Goal: Task Accomplishment & Management: Manage account settings

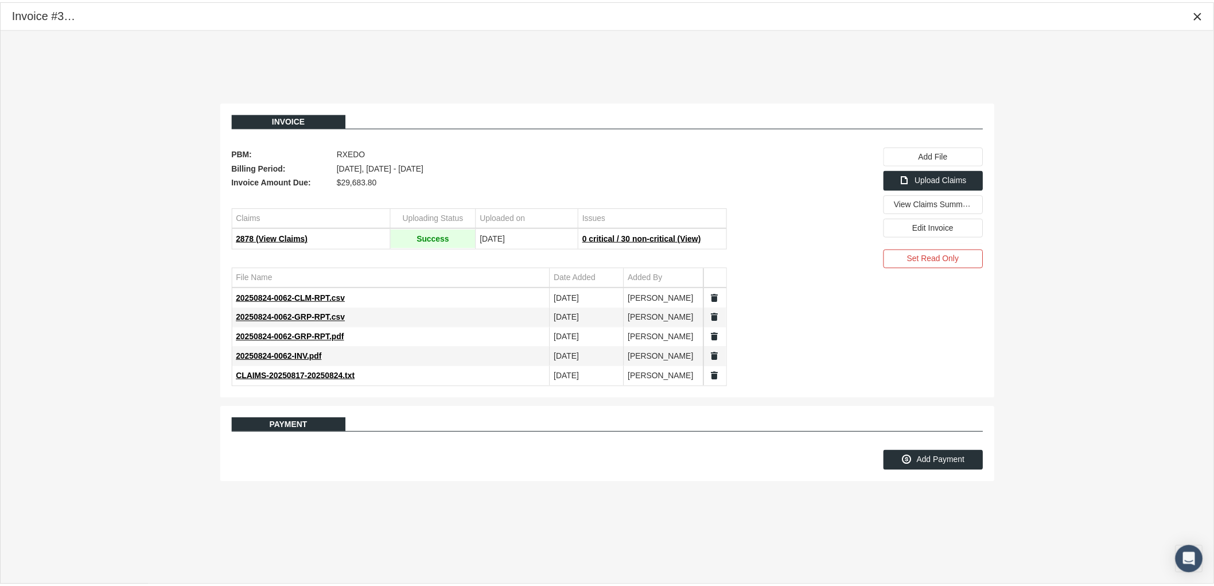
scroll to position [92, 0]
click at [1214, 10] on div "Close" at bounding box center [1207, 15] width 20 height 20
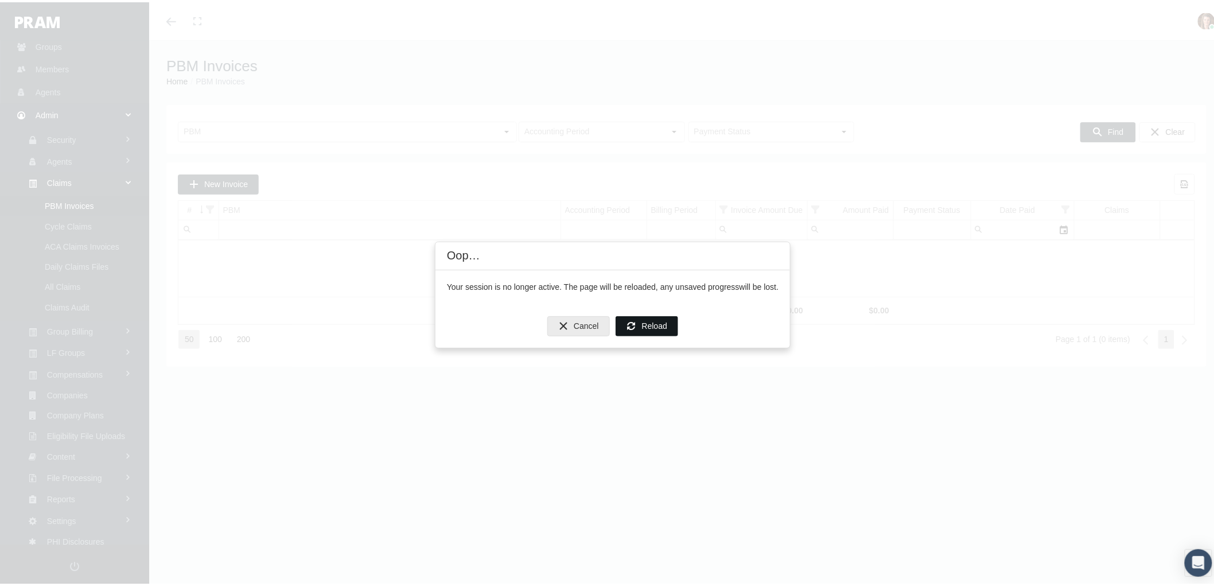
drag, startPoint x: 646, startPoint y: 323, endPoint x: 629, endPoint y: 325, distance: 16.7
click at [645, 323] on span "Reload" at bounding box center [654, 323] width 25 height 9
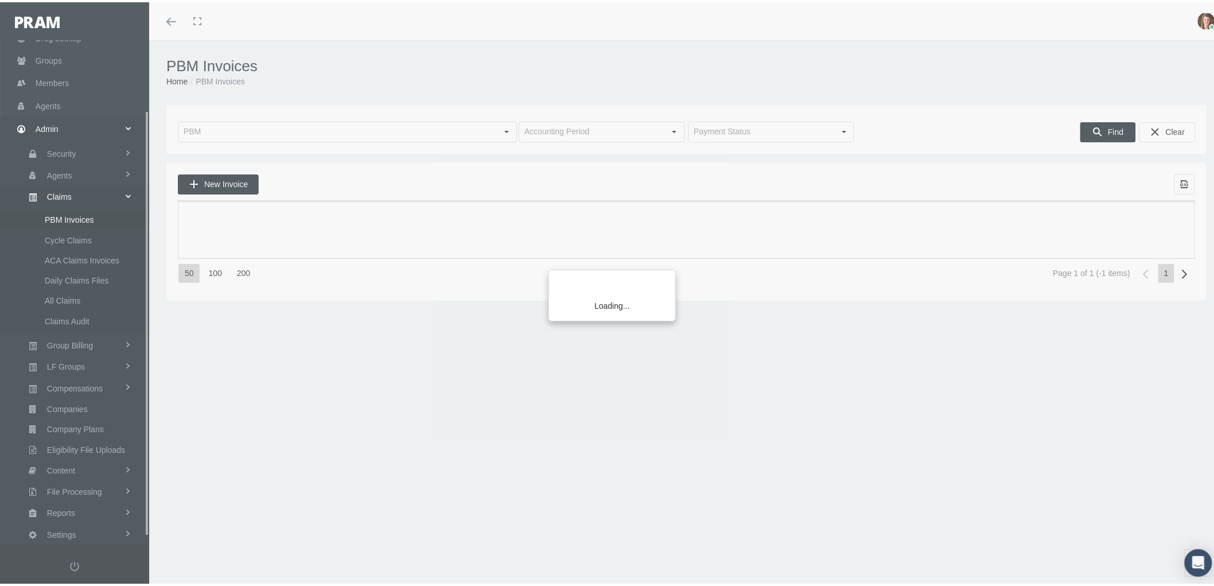
scroll to position [92, 0]
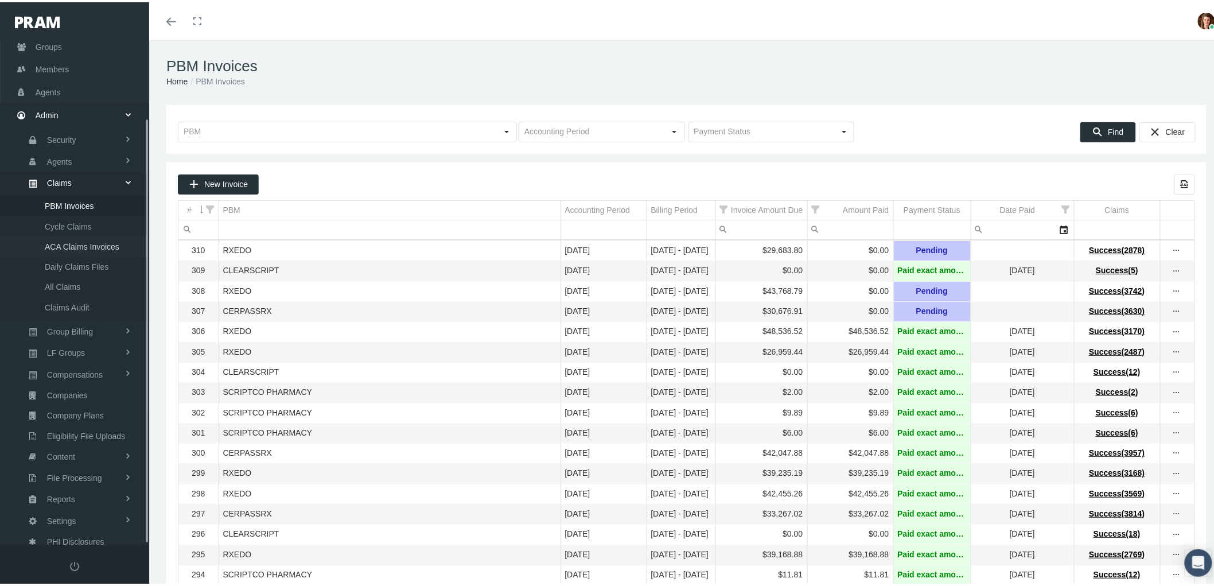
click at [86, 235] on span "ACA Claims Invoices" at bounding box center [82, 245] width 75 height 20
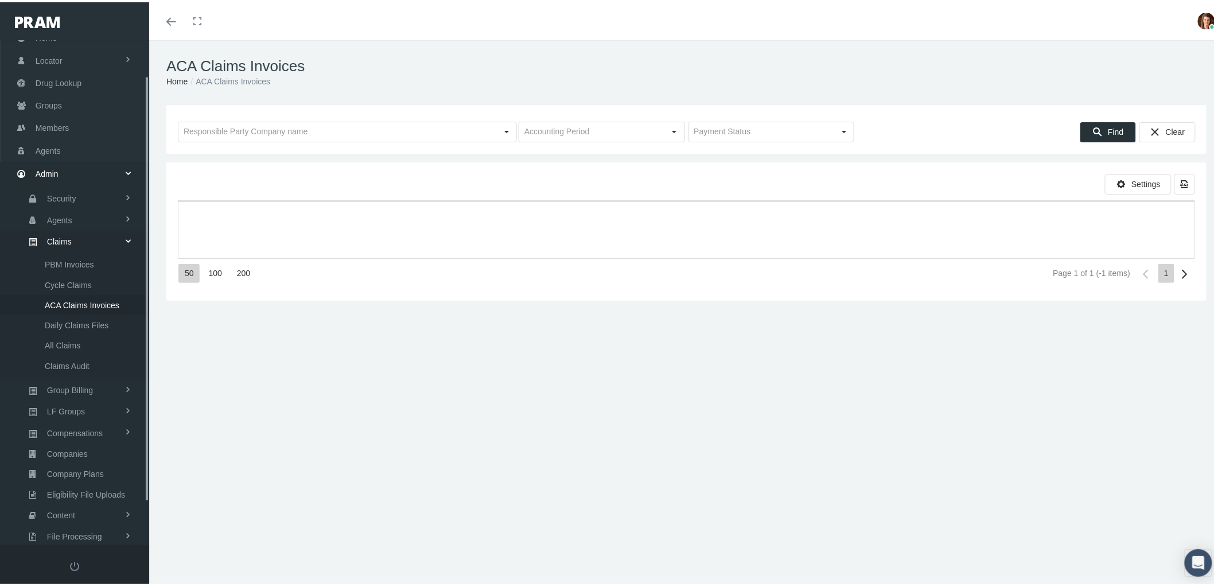
scroll to position [92, 0]
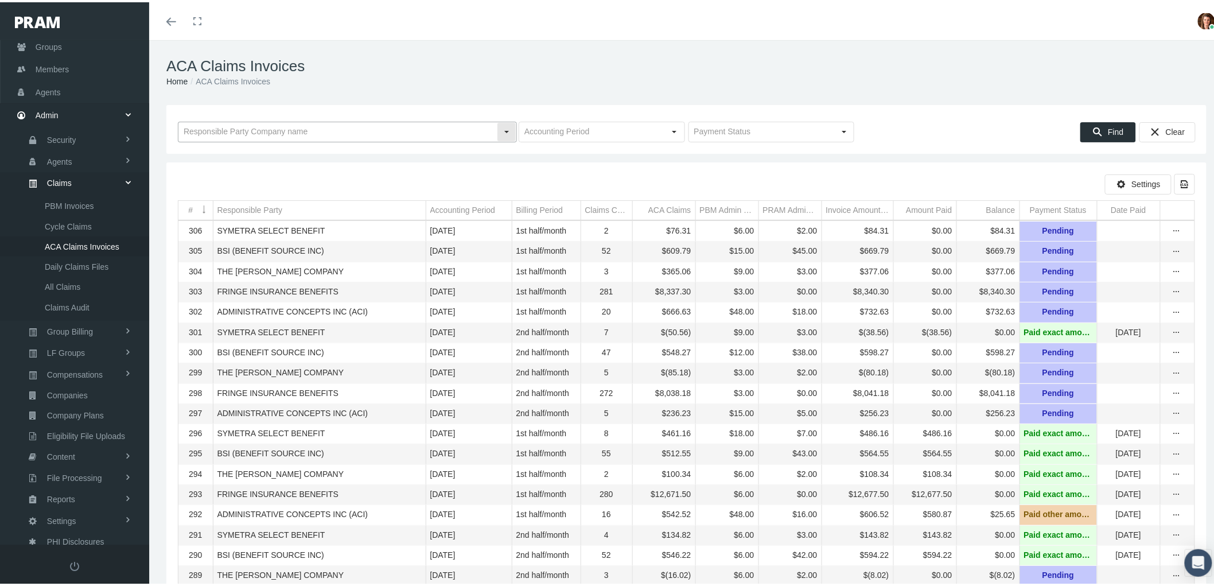
click at [243, 133] on input "text" at bounding box center [337, 130] width 318 height 20
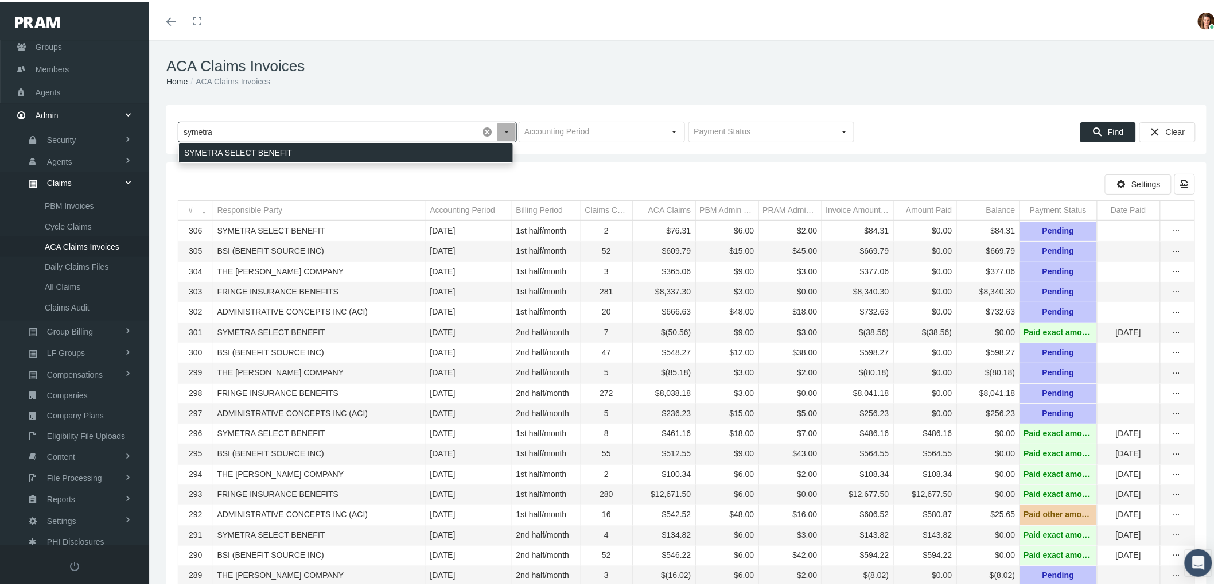
drag, startPoint x: 247, startPoint y: 150, endPoint x: 390, endPoint y: 155, distance: 142.9
click at [247, 150] on div "SYMETRA SELECT BENEFIT" at bounding box center [346, 150] width 334 height 19
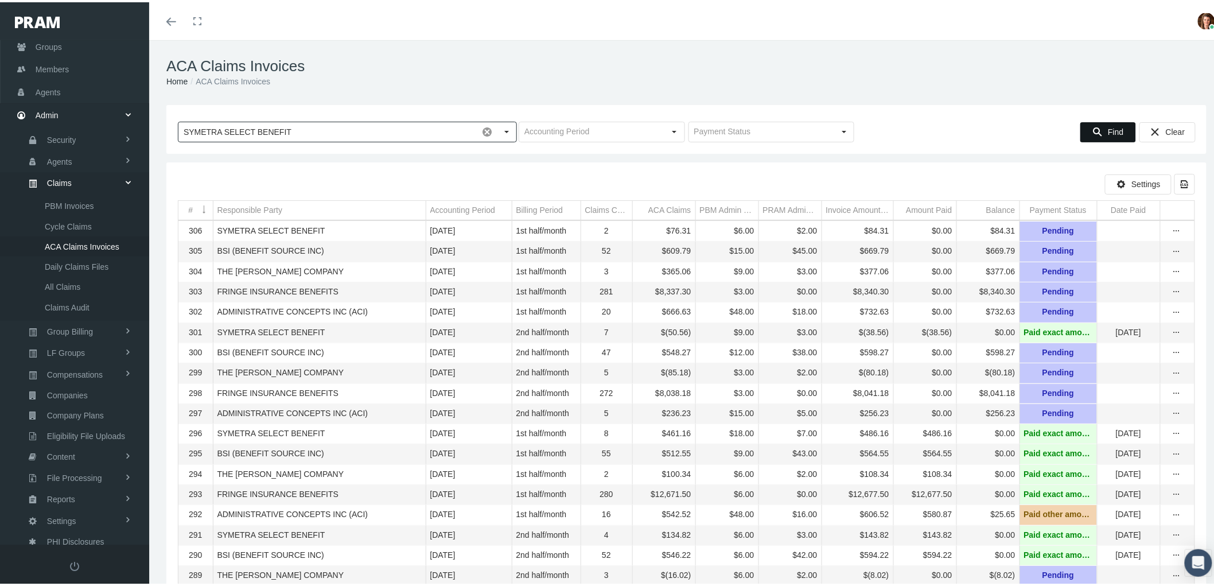
type input "SYMETRA SELECT BENEFIT"
click at [1108, 127] on span "Find" at bounding box center [1115, 129] width 15 height 9
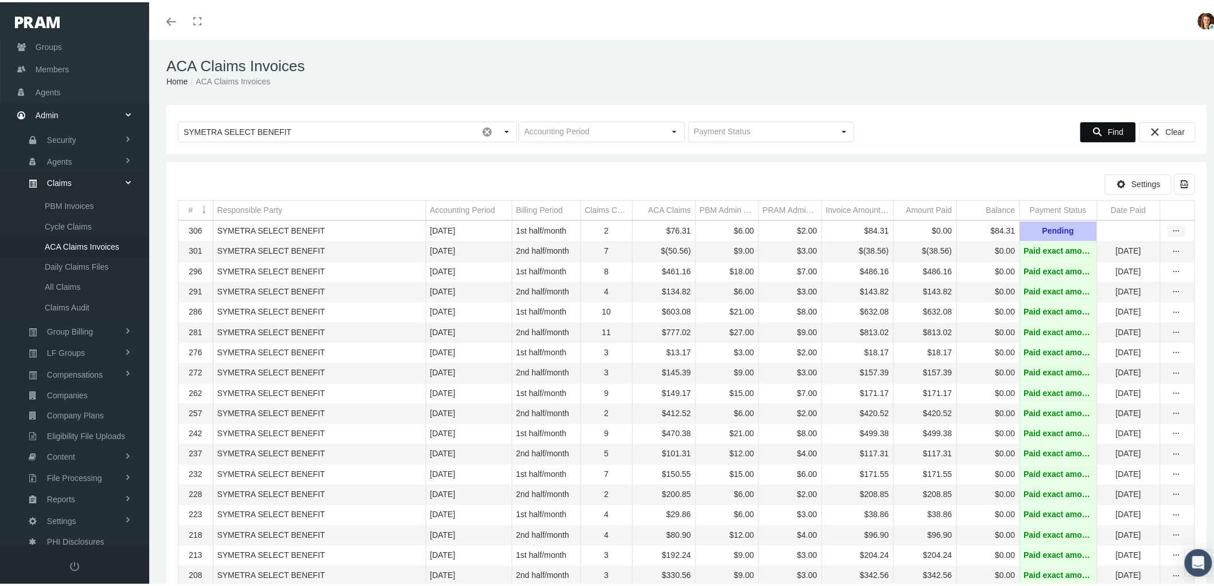
click at [1171, 227] on icon "more" at bounding box center [1176, 229] width 10 height 10
click at [1147, 240] on div "View" at bounding box center [1118, 249] width 112 height 24
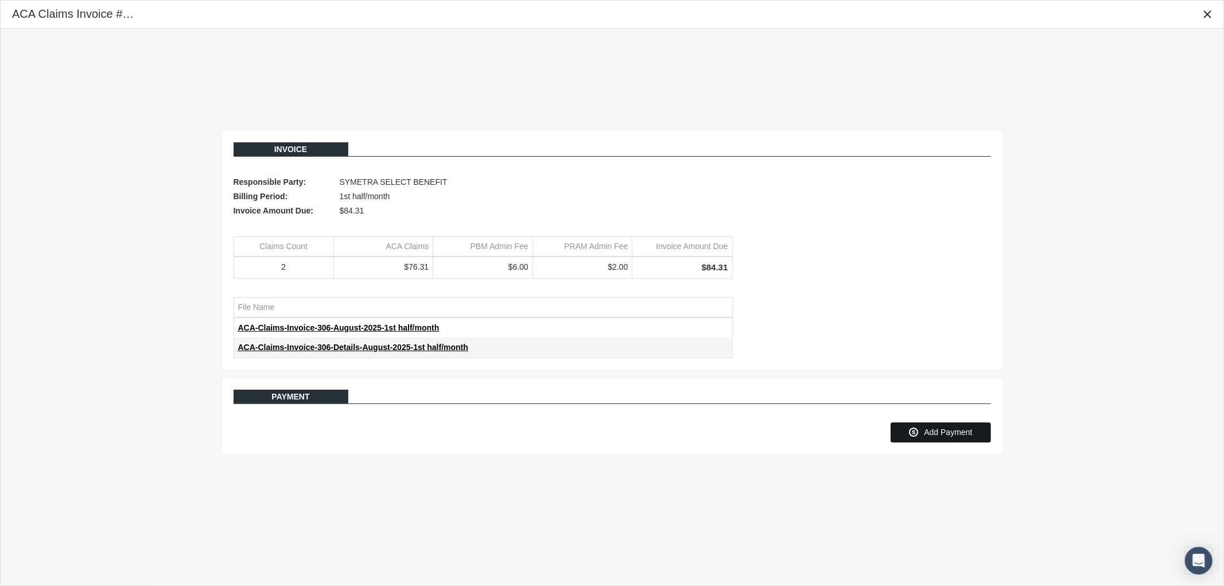
click at [948, 430] on span "Add Payment" at bounding box center [948, 431] width 48 height 9
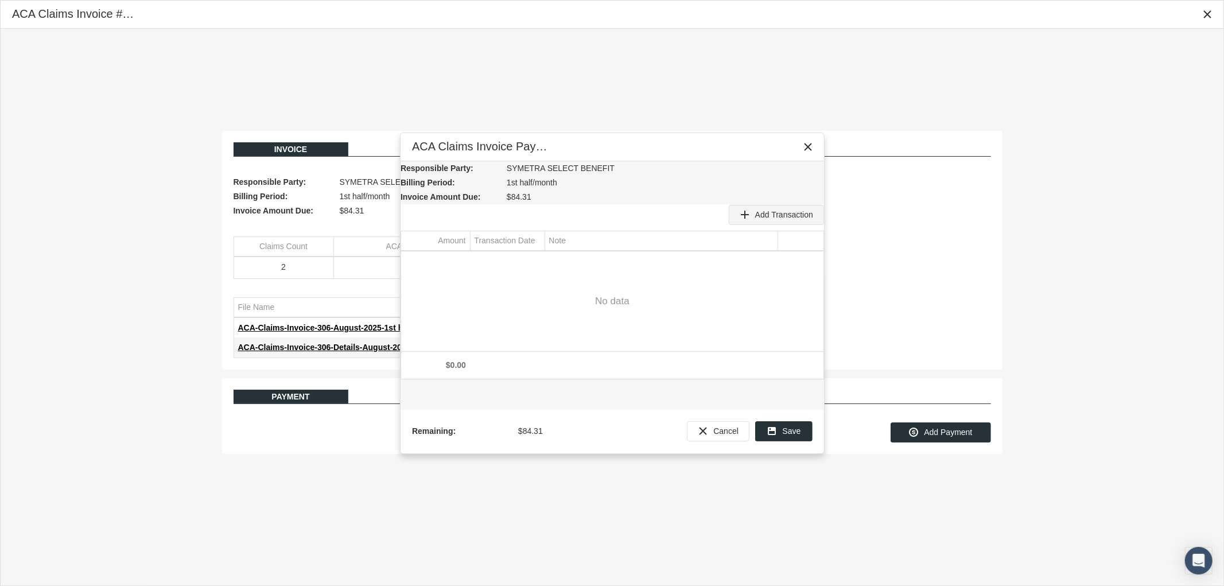
click at [782, 214] on span "Add Transaction" at bounding box center [784, 214] width 58 height 9
type input "84.31"
click at [535, 256] on div "Select" at bounding box center [534, 261] width 18 height 18
click at [543, 410] on span "26" at bounding box center [541, 409] width 10 height 10
type input "[DATE]"
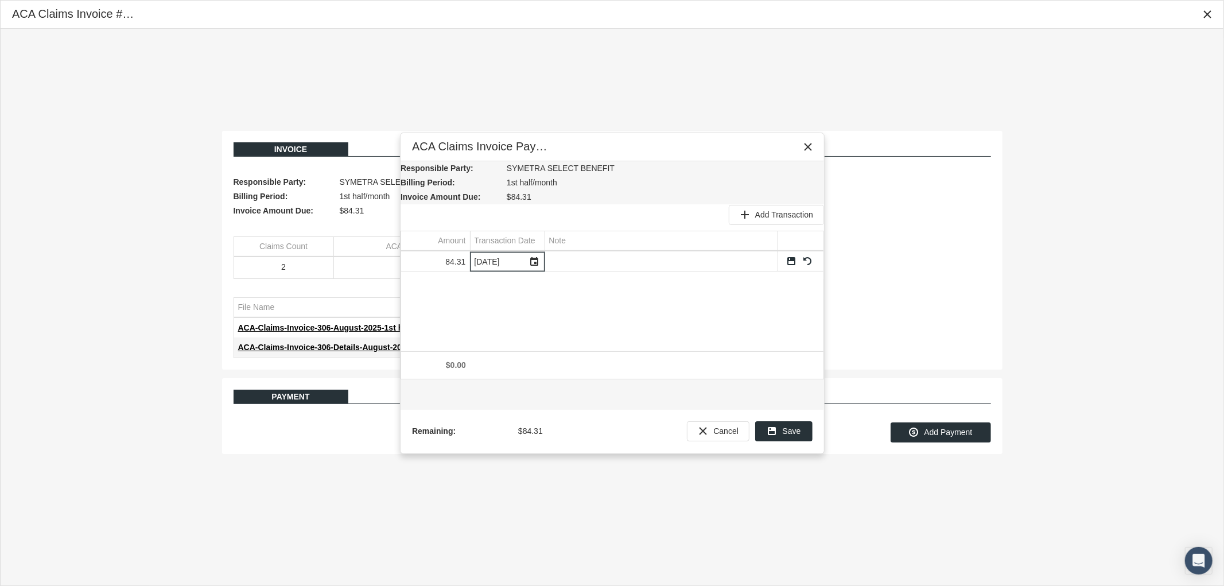
click at [788, 263] on link "Save" at bounding box center [791, 261] width 10 height 10
click at [792, 428] on span "Save" at bounding box center [791, 430] width 18 height 9
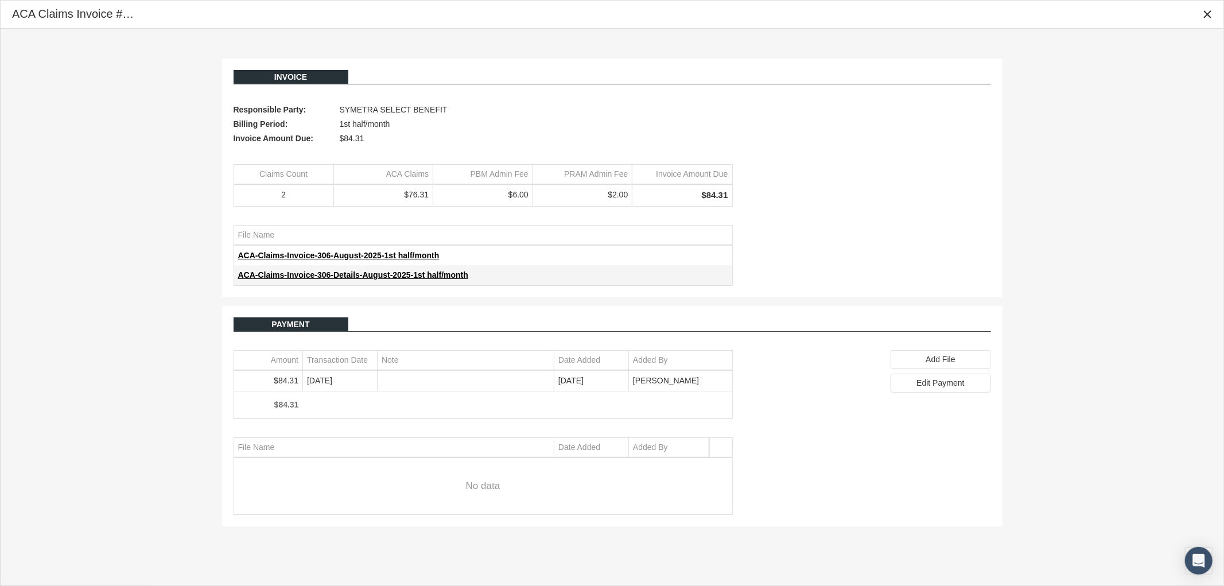
click at [1209, 10] on icon "Close" at bounding box center [1207, 14] width 10 height 10
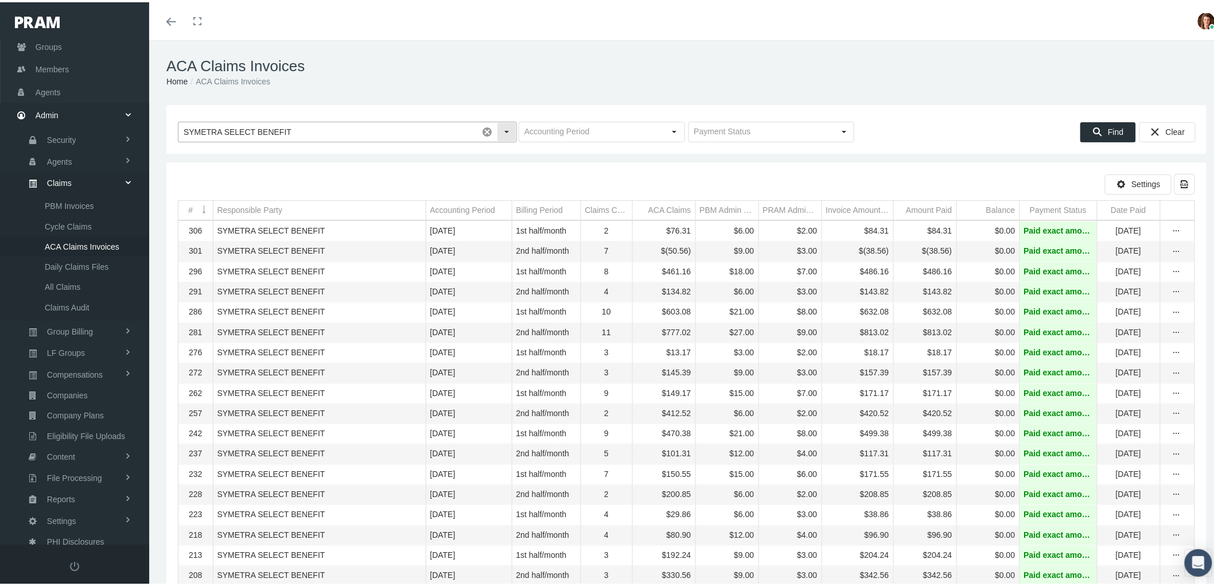
click at [232, 127] on input "SYMETRA SELECT BENEFIT" at bounding box center [327, 130] width 299 height 20
drag, startPoint x: 322, startPoint y: 128, endPoint x: 75, endPoint y: 118, distance: 248.0
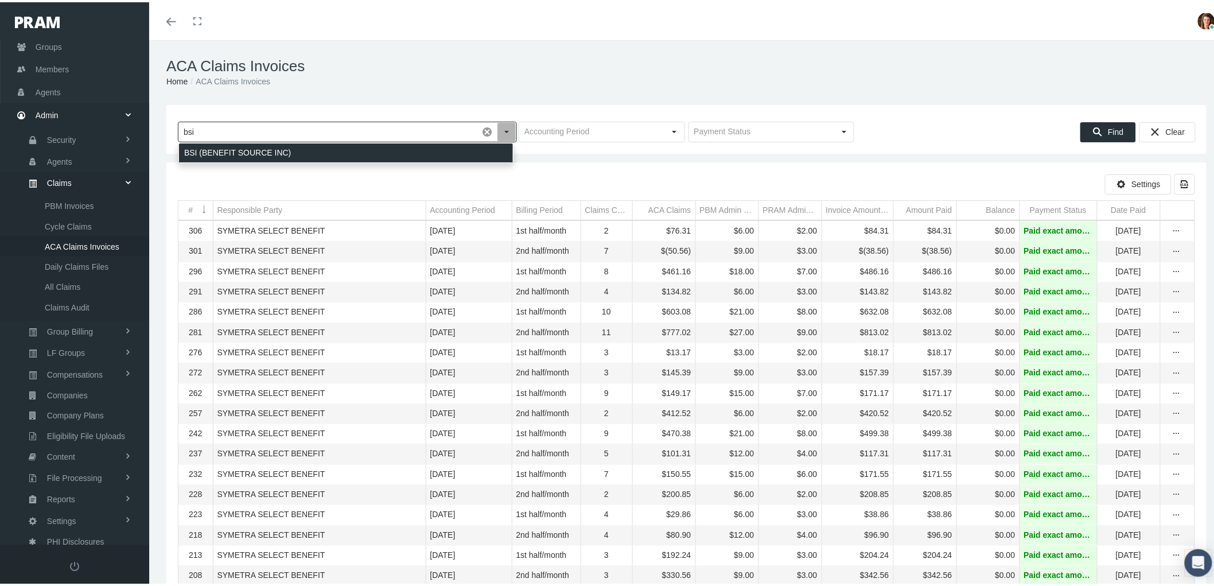
click at [213, 150] on div "BSI (BENEFIT SOURCE INC)" at bounding box center [346, 150] width 334 height 19
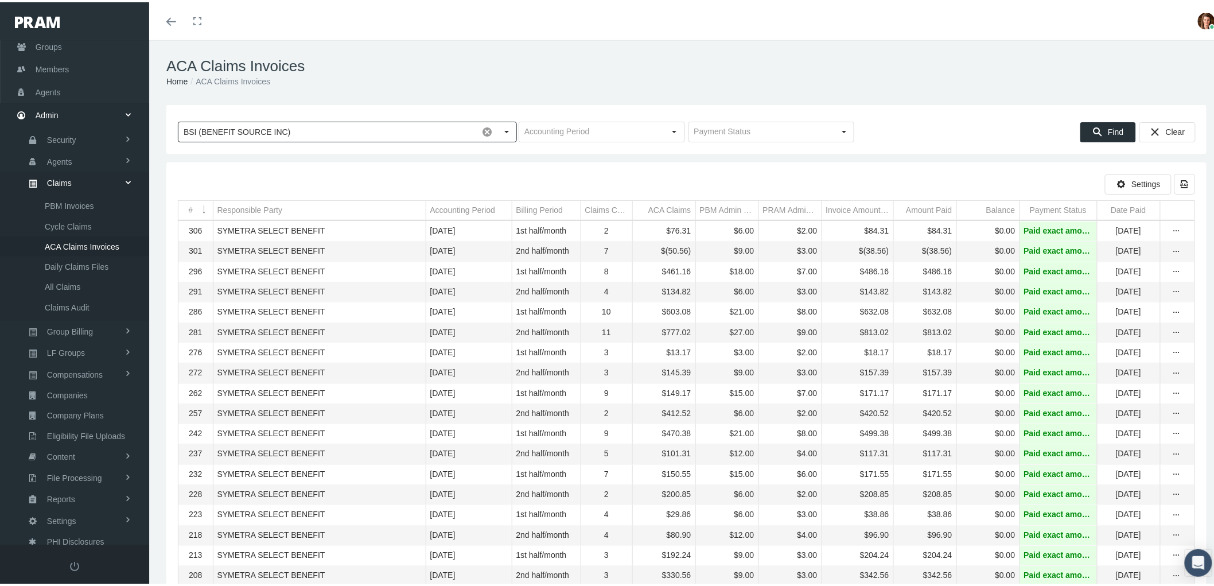
type input "BSI (BENEFIT SOURCE INC)"
click at [1108, 131] on span "Find" at bounding box center [1115, 129] width 15 height 9
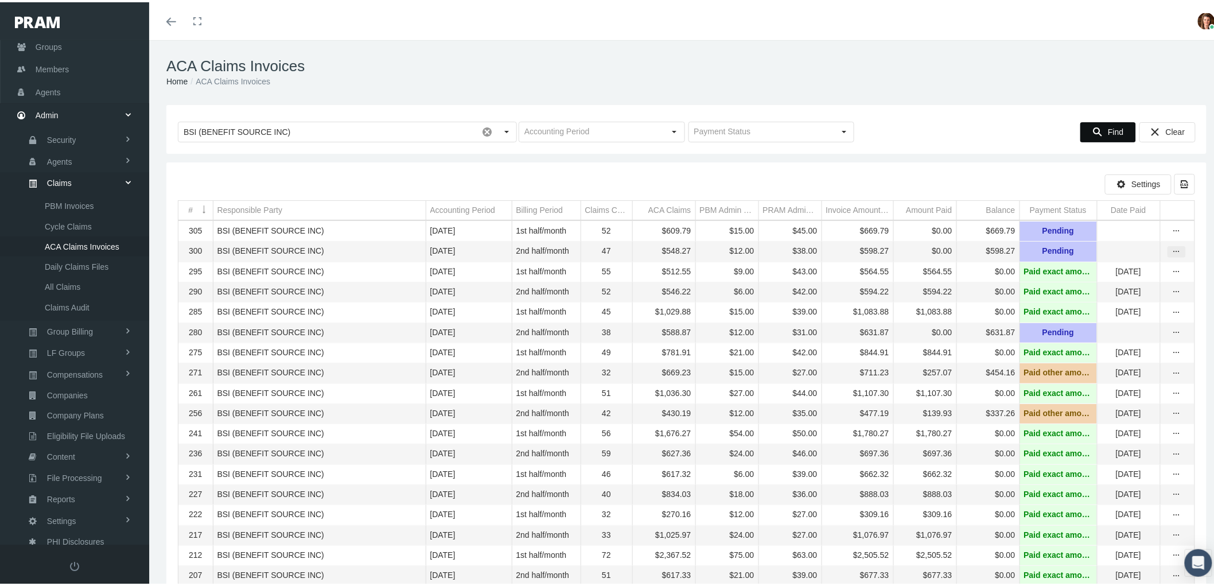
click at [1171, 254] on icon "more" at bounding box center [1176, 249] width 10 height 10
click at [1137, 270] on div "View" at bounding box center [1118, 271] width 112 height 24
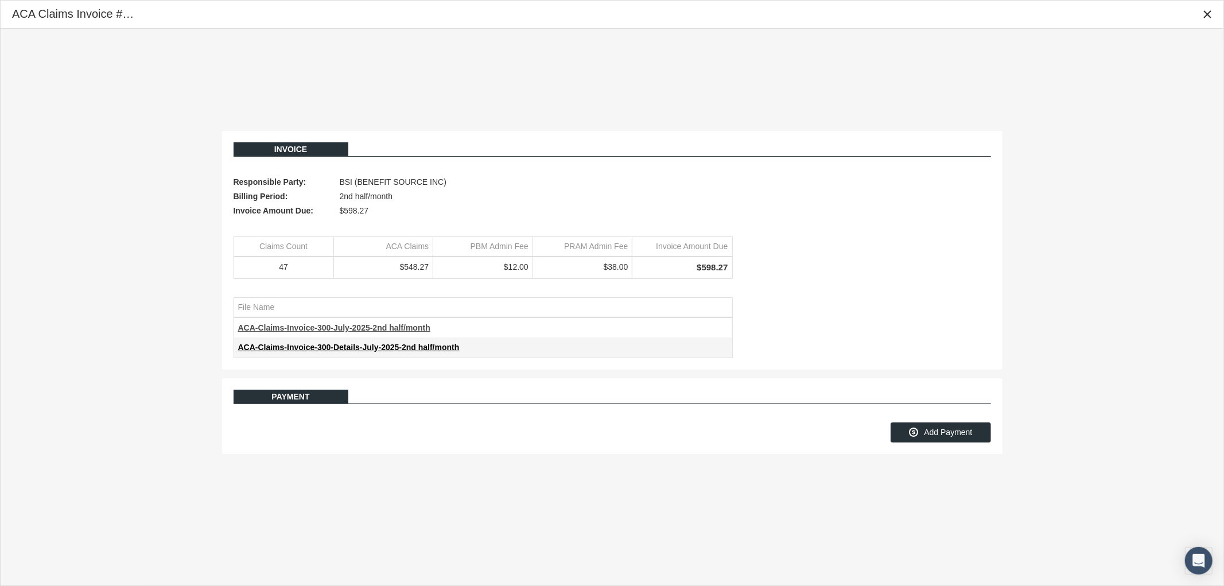
click at [373, 326] on span "ACA-Claims-Invoice-300-July-2025-2nd half/month" at bounding box center [334, 327] width 192 height 9
click at [1203, 18] on icon "Close" at bounding box center [1207, 14] width 10 height 10
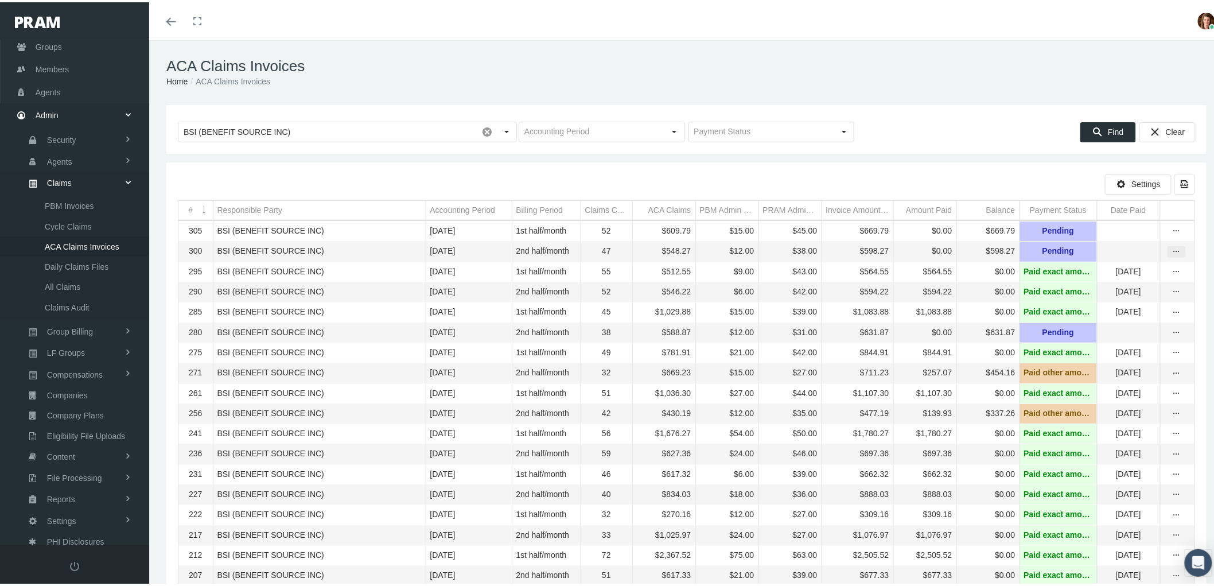
click at [1168, 254] on div "more" at bounding box center [1176, 249] width 17 height 10
click at [1147, 268] on div "View" at bounding box center [1118, 271] width 112 height 24
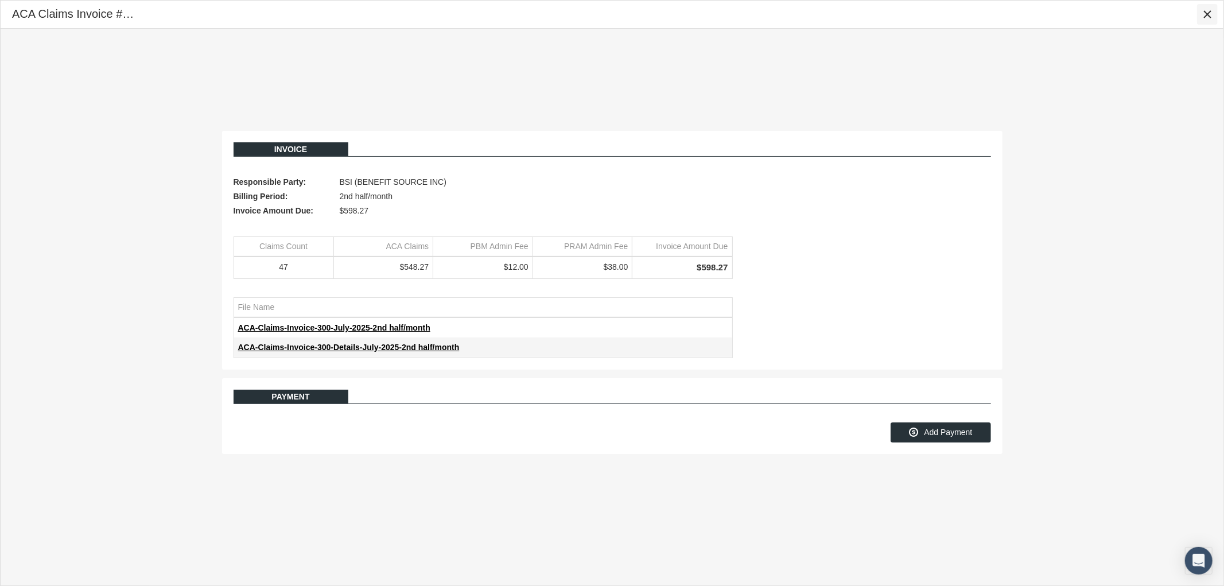
click at [1210, 18] on icon "Close" at bounding box center [1207, 14] width 10 height 10
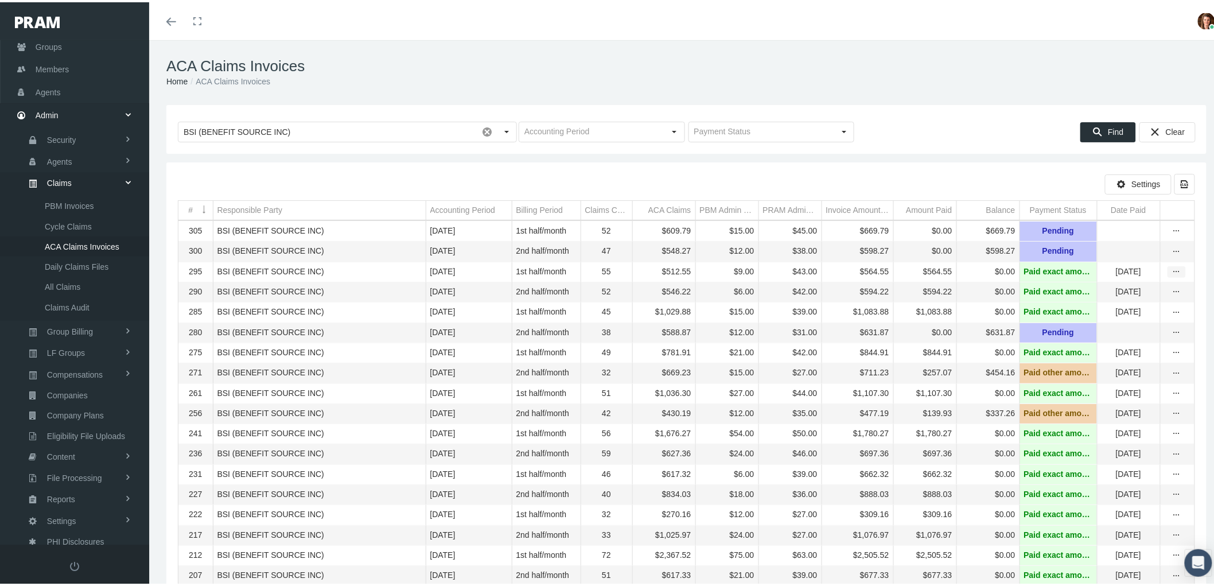
click at [1171, 275] on icon "more" at bounding box center [1176, 269] width 10 height 10
click at [1155, 286] on div "View" at bounding box center [1118, 292] width 112 height 24
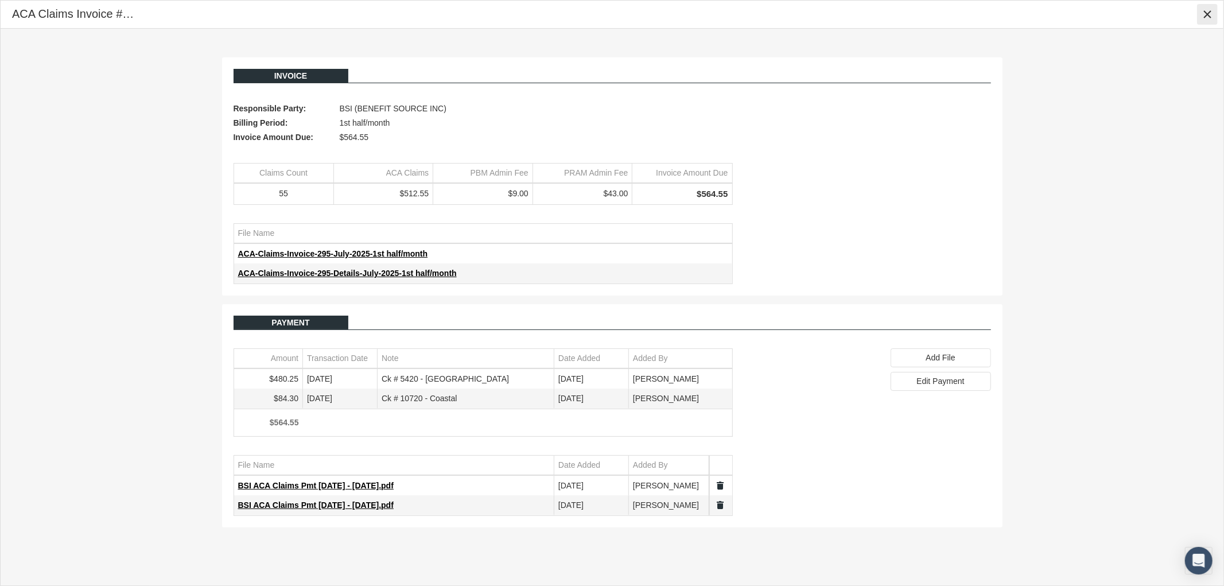
click at [1202, 9] on icon "Close" at bounding box center [1207, 14] width 10 height 10
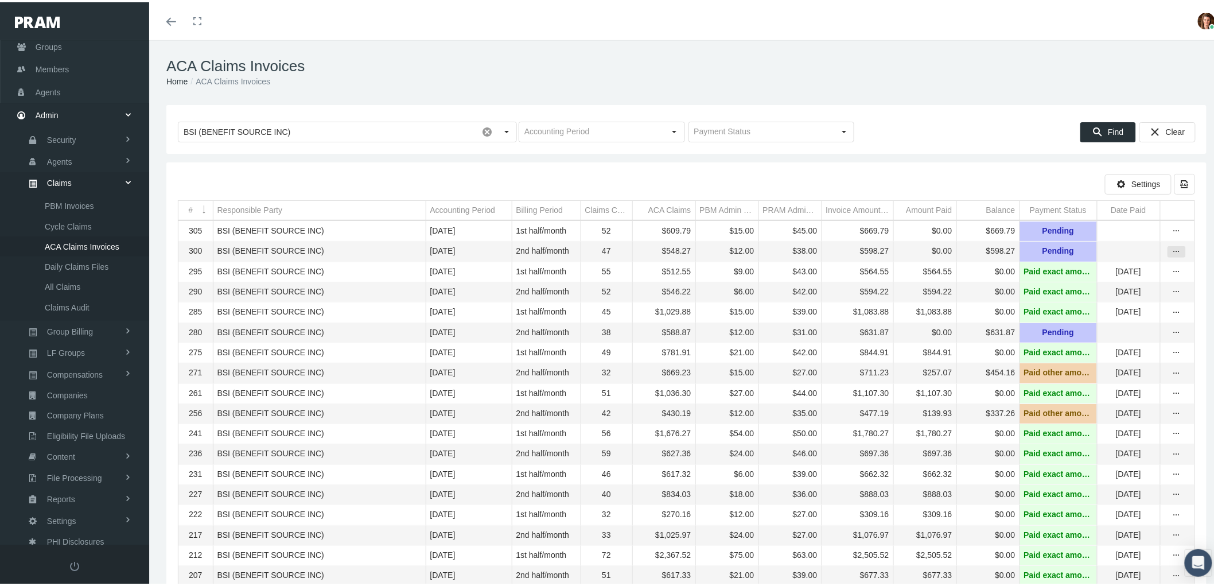
click at [1171, 251] on icon "more" at bounding box center [1176, 249] width 10 height 10
click at [1149, 267] on div "View" at bounding box center [1118, 271] width 112 height 24
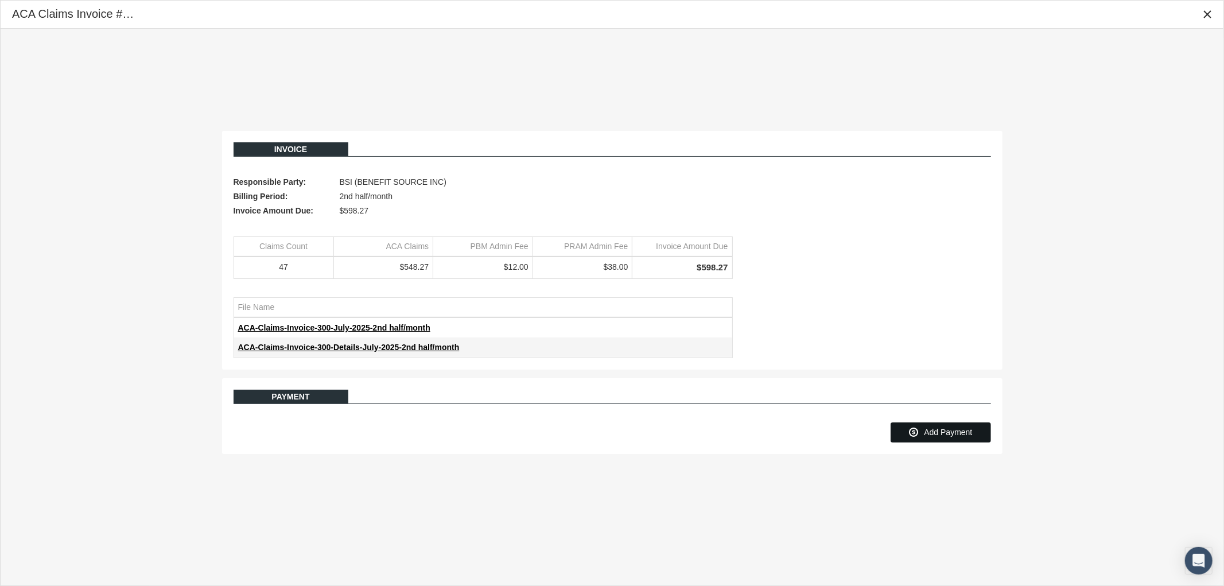
click at [945, 431] on span "Add Payment" at bounding box center [948, 431] width 48 height 9
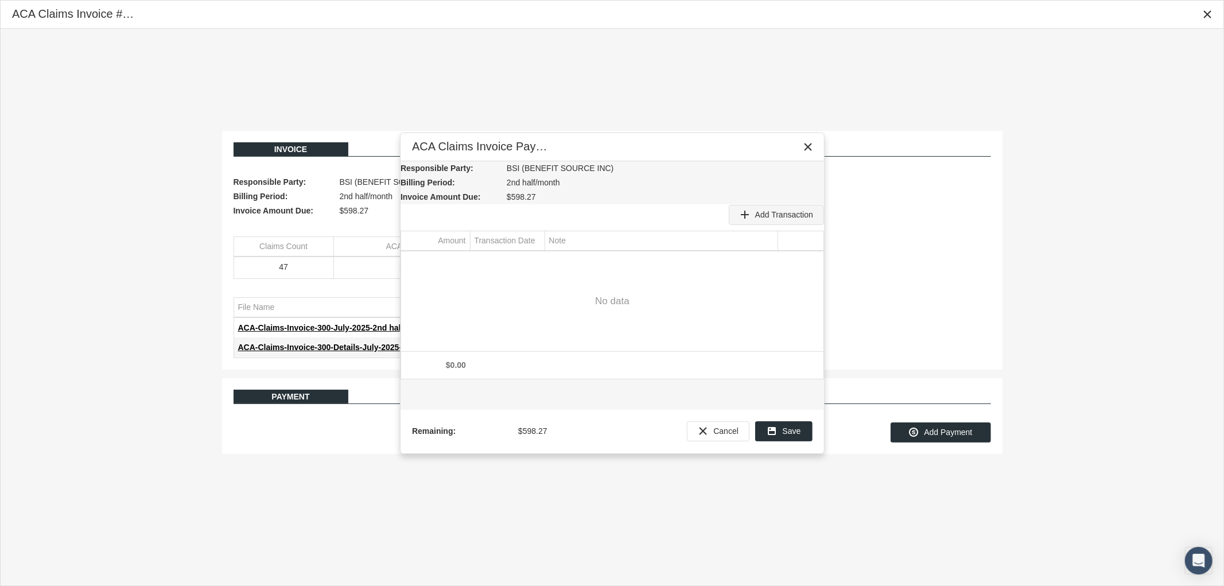
click at [768, 216] on span "Add Transaction" at bounding box center [784, 214] width 58 height 9
type input "4"
click at [535, 270] on div "Select" at bounding box center [534, 261] width 18 height 18
click at [535, 417] on td "26" at bounding box center [540, 409] width 23 height 18
type input "[DATE]"
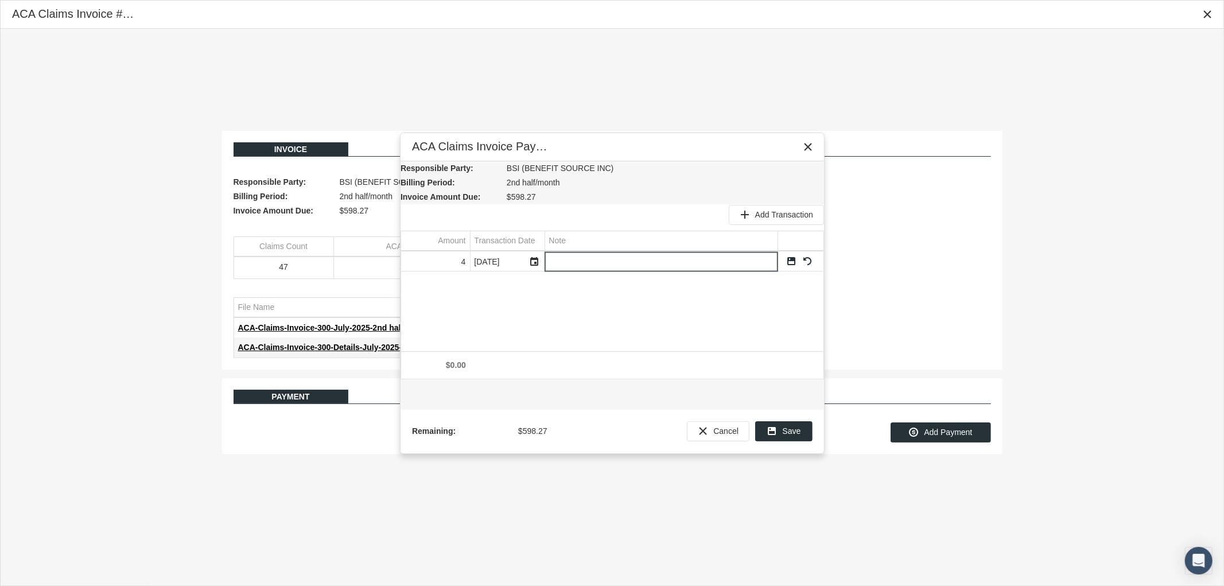
click at [578, 260] on input "Data grid" at bounding box center [661, 261] width 232 height 19
type input "Ck # 7132 Goodwill Services"
click at [792, 259] on link "Save" at bounding box center [791, 261] width 10 height 10
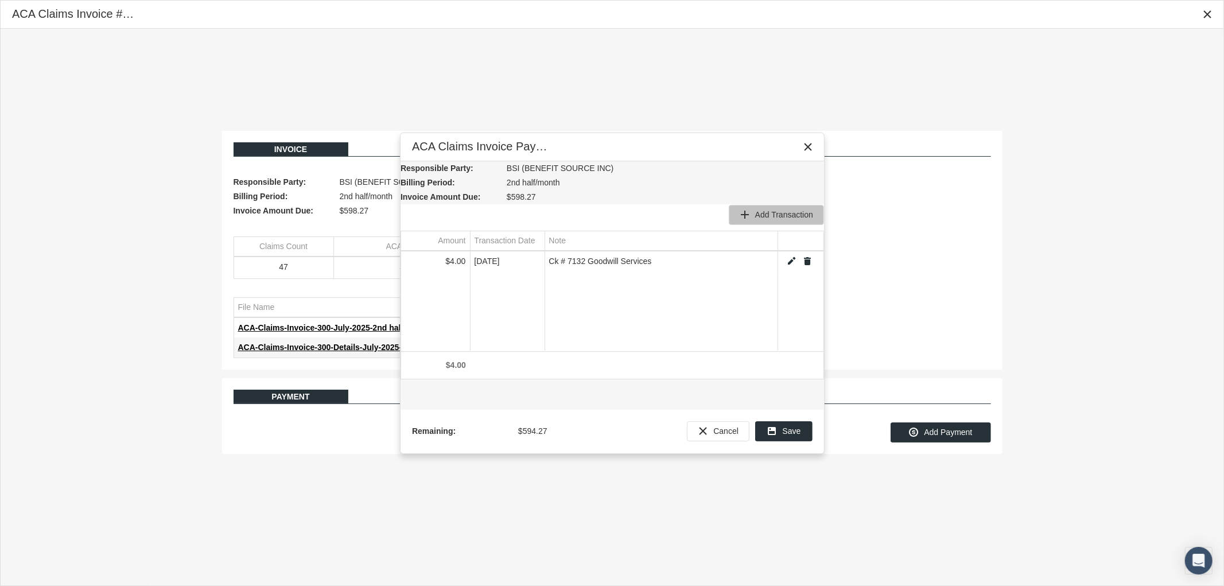
click at [770, 218] on span "Add Transaction" at bounding box center [784, 214] width 58 height 9
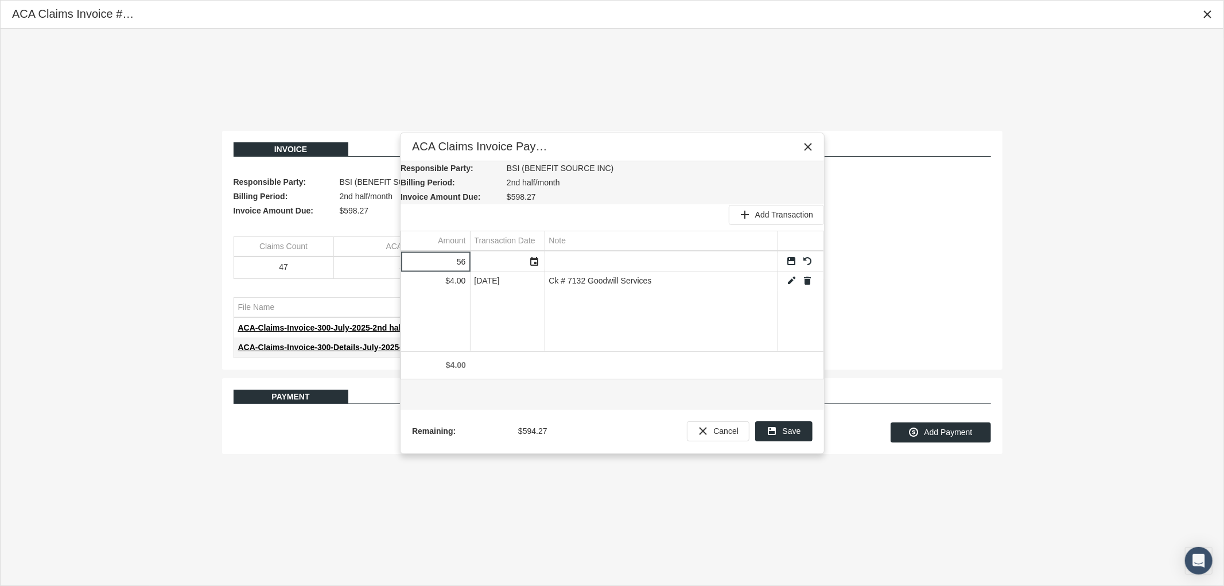
type input "5"
type input "524.5"
click at [536, 263] on div "Select" at bounding box center [534, 261] width 18 height 18
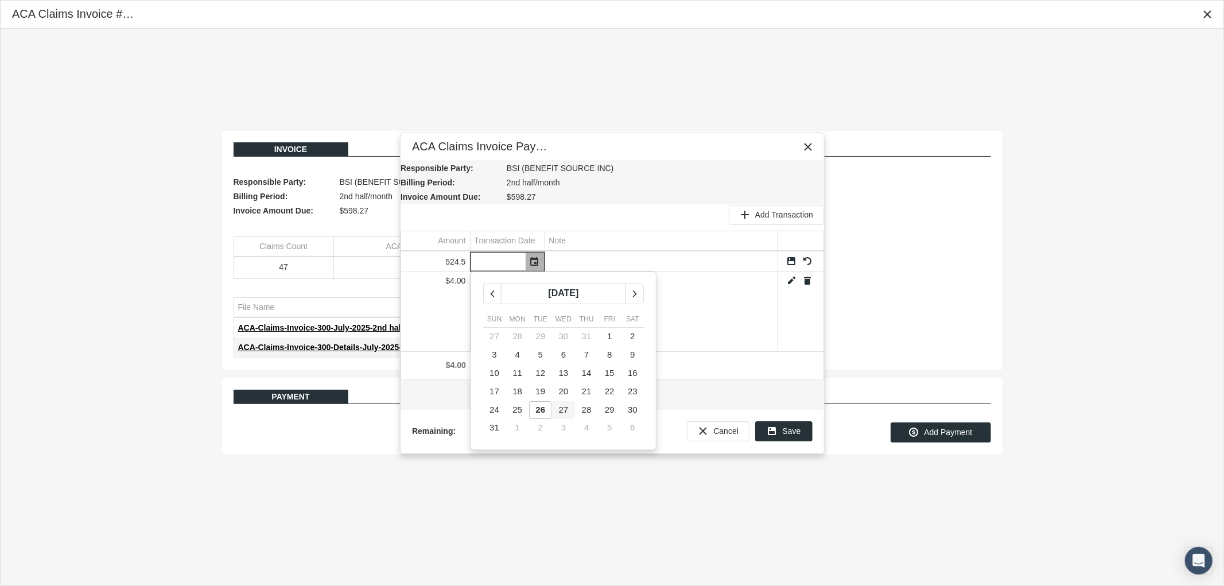
click at [548, 410] on td "26" at bounding box center [540, 409] width 23 height 18
type input "[DATE]"
click at [589, 260] on input "Data grid" at bounding box center [661, 261] width 232 height 19
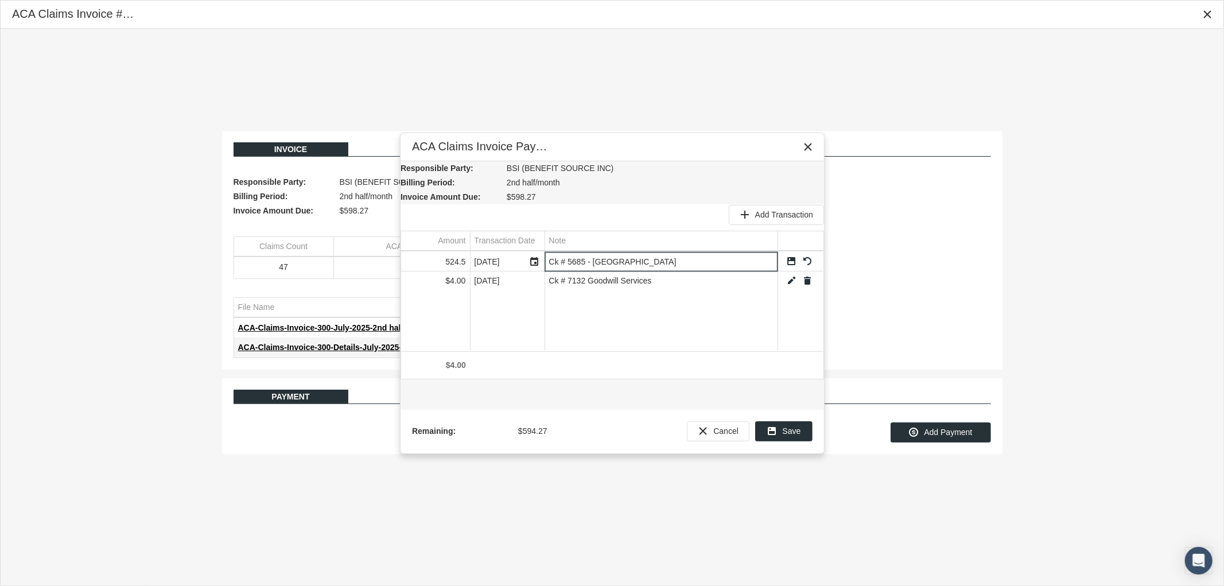
type input "Ck # 5685 - [GEOGRAPHIC_DATA]"
click at [792, 260] on link "Save" at bounding box center [791, 261] width 10 height 10
click at [778, 216] on span "Add Transaction" at bounding box center [784, 214] width 58 height 9
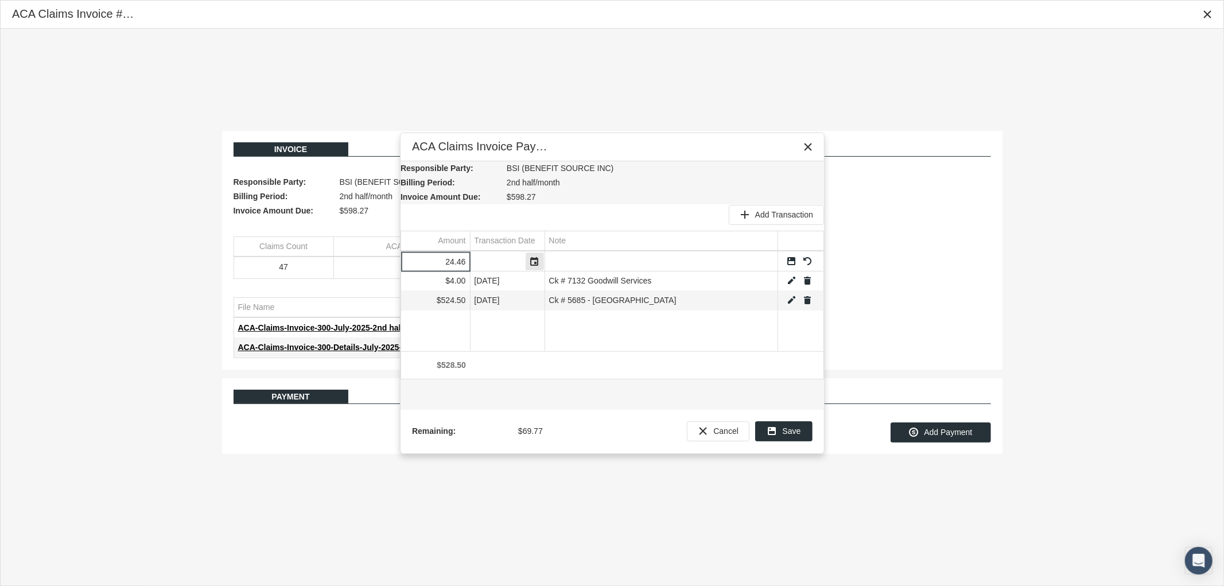
type input "24.46"
click at [539, 260] on div "Select" at bounding box center [534, 261] width 18 height 18
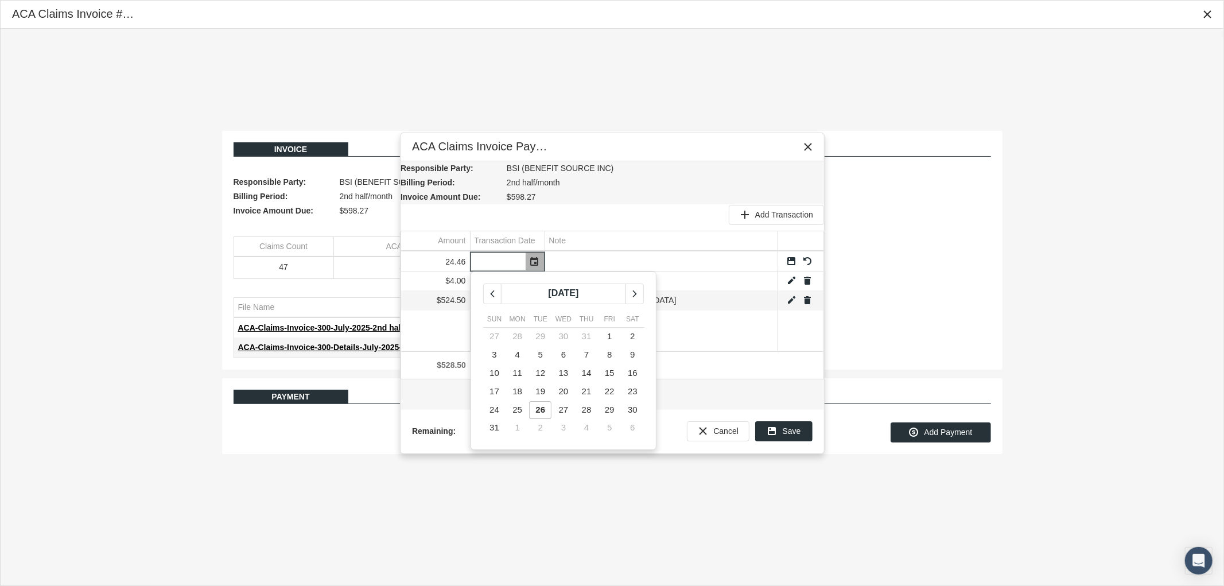
click at [542, 408] on span "26" at bounding box center [541, 409] width 10 height 10
type input "[DATE]"
click at [593, 260] on input "Data grid" at bounding box center [661, 261] width 232 height 19
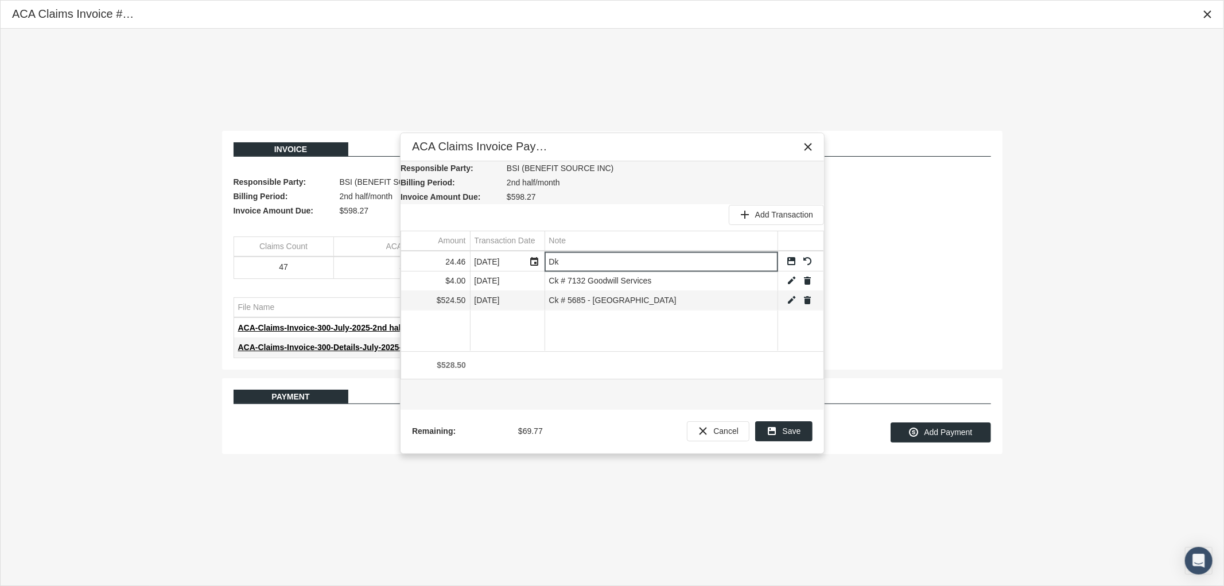
click at [572, 259] on input "Dk" at bounding box center [661, 261] width 232 height 19
type input "D"
type input "Ck # 1286 - Hope Network"
click at [794, 260] on link "Save" at bounding box center [791, 261] width 10 height 10
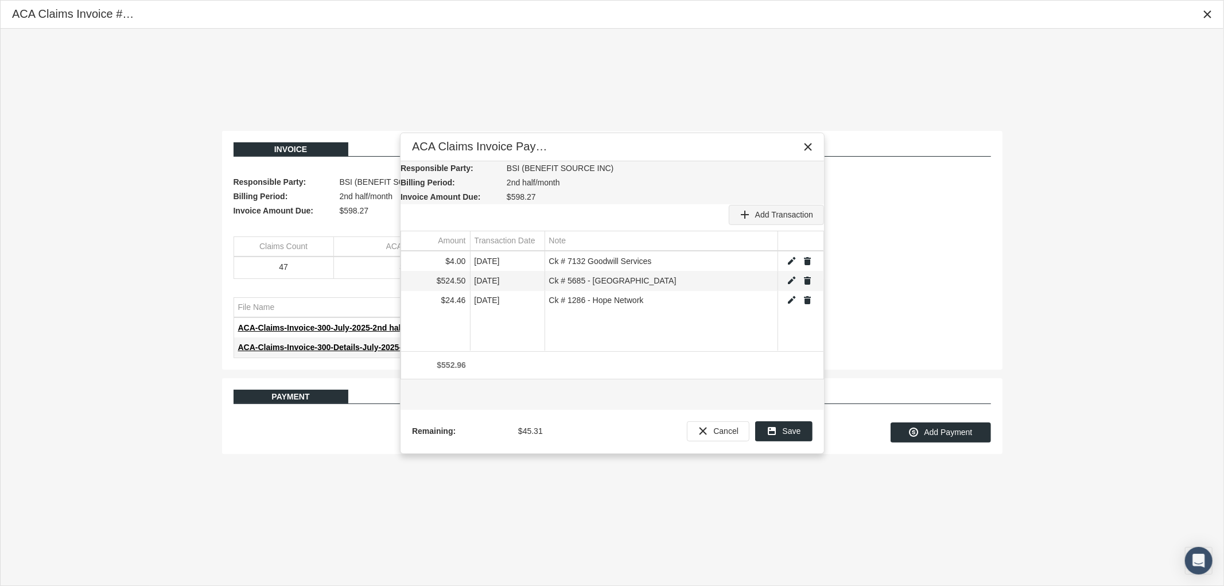
click at [778, 219] on span "Add Transaction" at bounding box center [784, 214] width 58 height 9
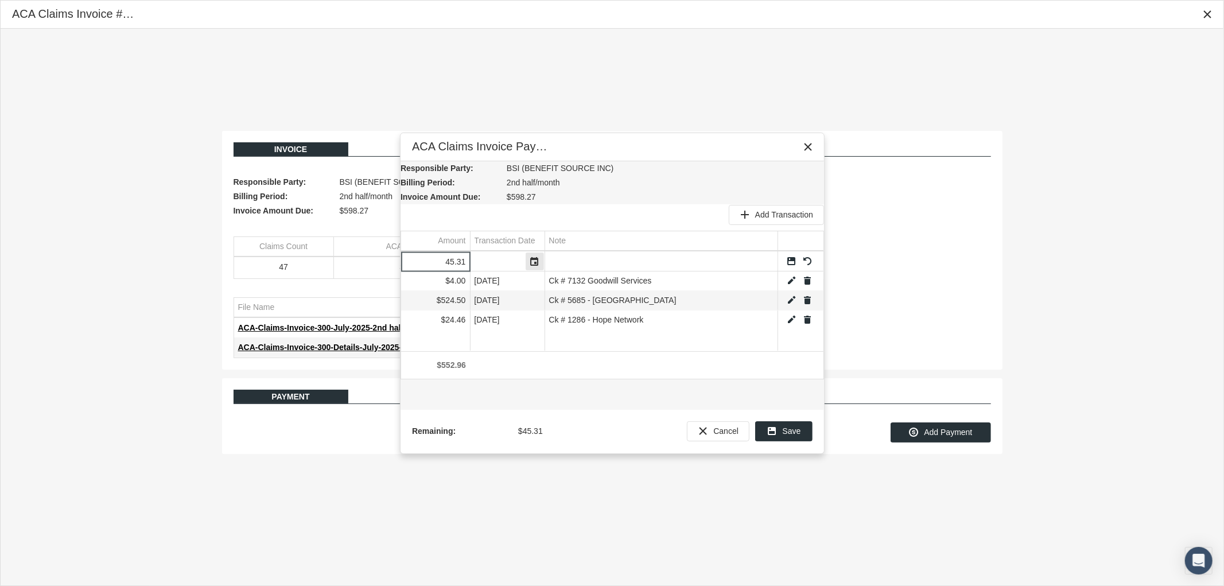
type input "45.31"
click at [538, 263] on div "Select" at bounding box center [534, 261] width 18 height 18
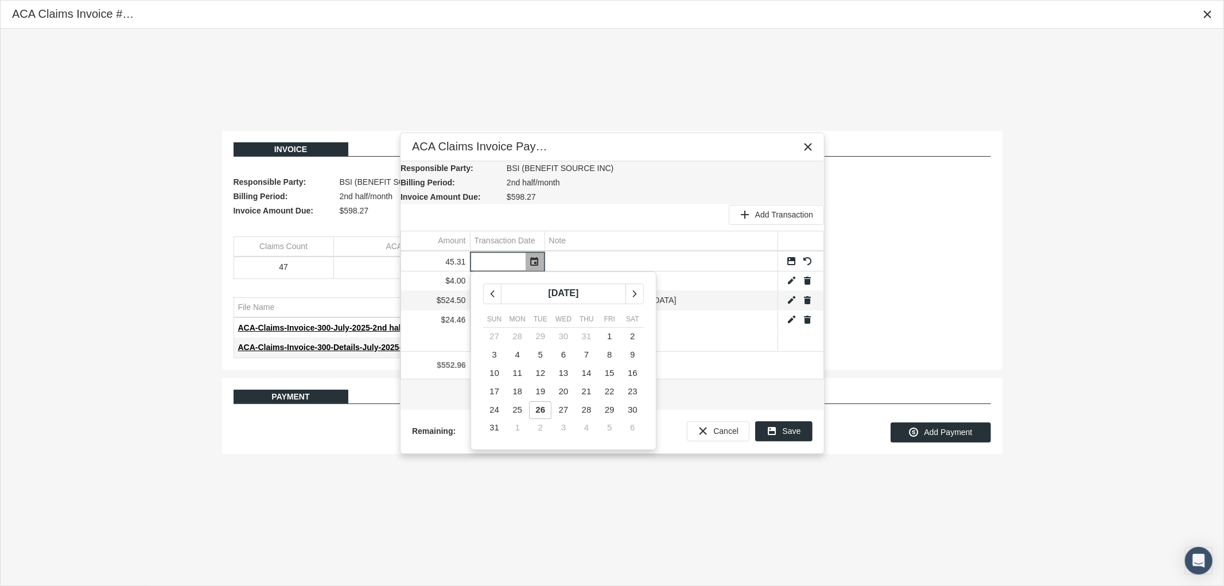
click at [542, 406] on span "26" at bounding box center [541, 409] width 10 height 10
type input "[DATE]"
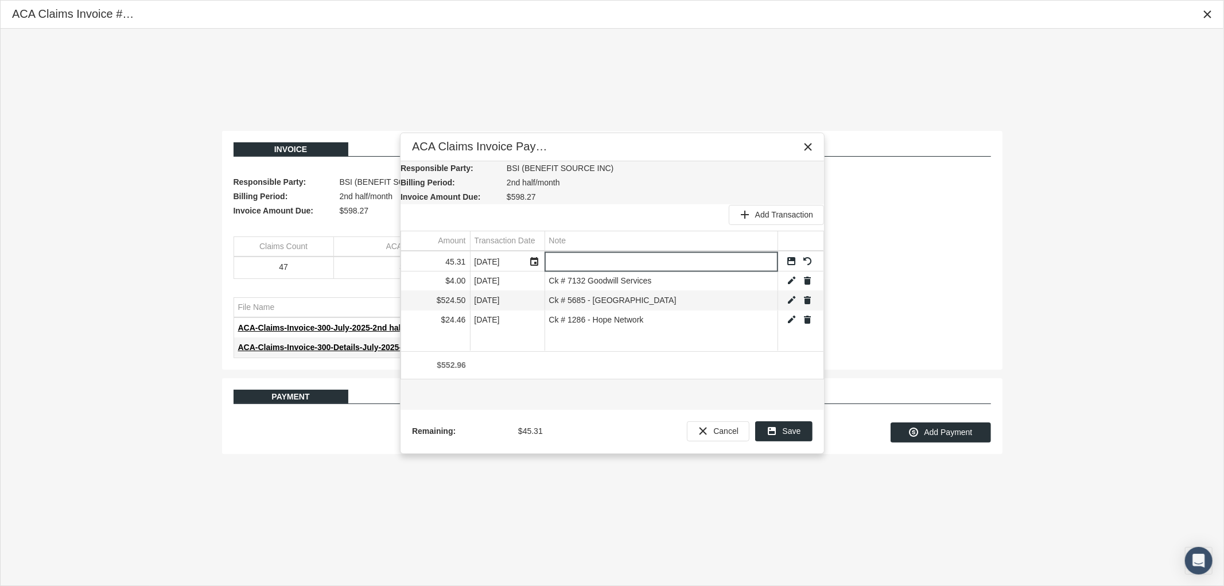
click at [575, 256] on input "Data grid" at bounding box center [661, 261] width 232 height 19
type input "Ck # 10903 - Coastal"
click at [792, 259] on link "Save" at bounding box center [791, 261] width 10 height 10
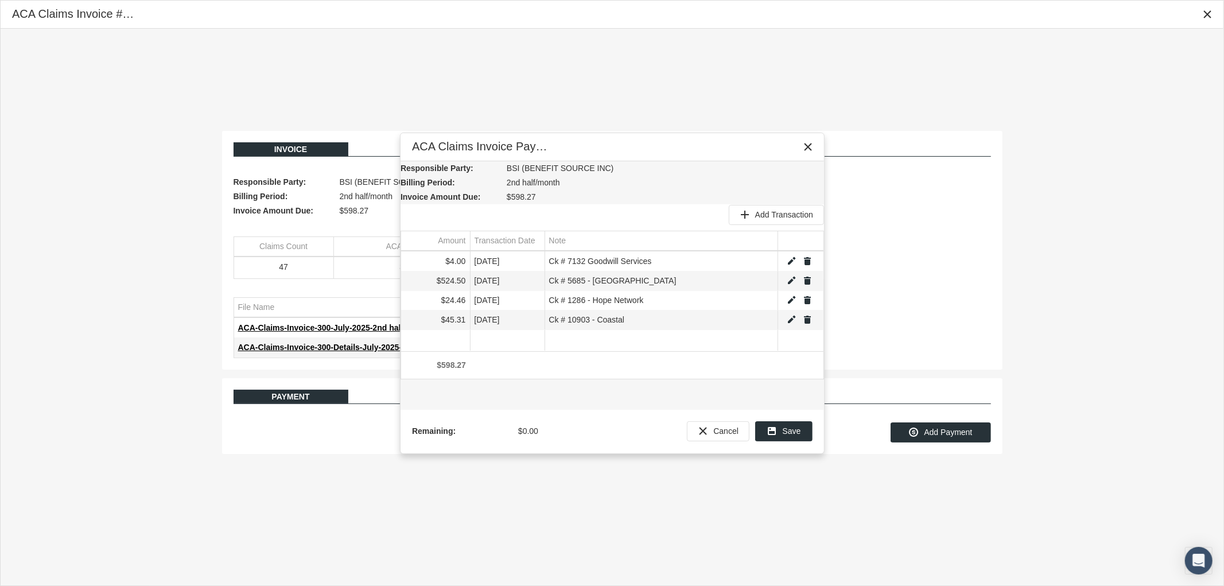
click at [789, 262] on link "Edit" at bounding box center [791, 261] width 10 height 10
type input "4"
click at [585, 258] on input "Ck # 7132 Goodwill Services" at bounding box center [661, 261] width 232 height 19
type input "Ck # 7132 - Goodwill Services"
click at [789, 260] on link "Save" at bounding box center [791, 261] width 10 height 10
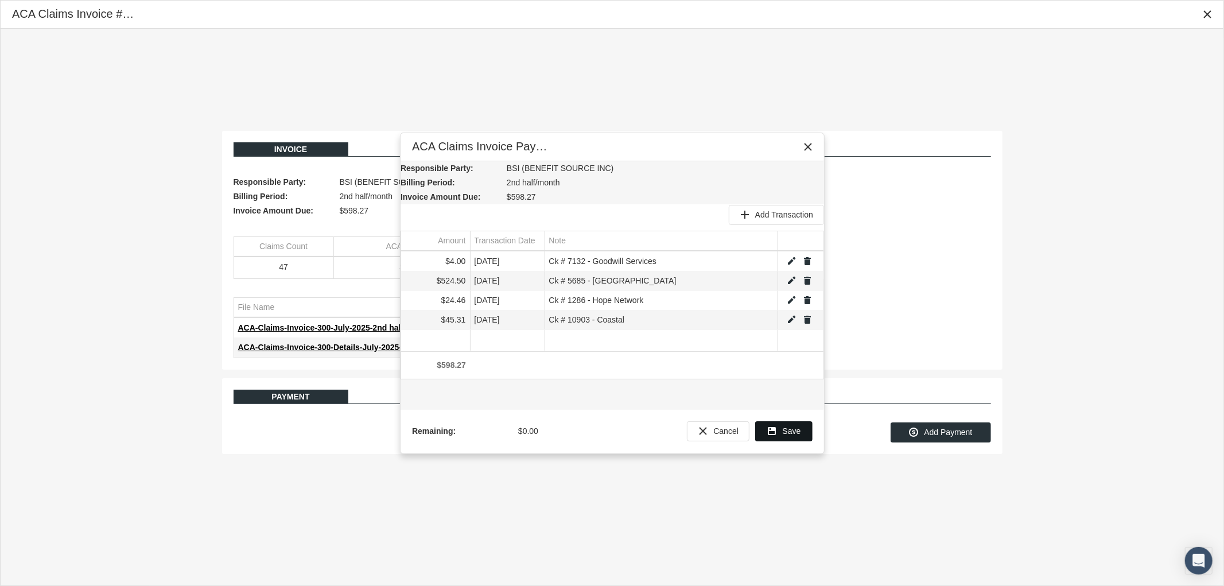
click at [783, 434] on span "Save" at bounding box center [791, 430] width 18 height 9
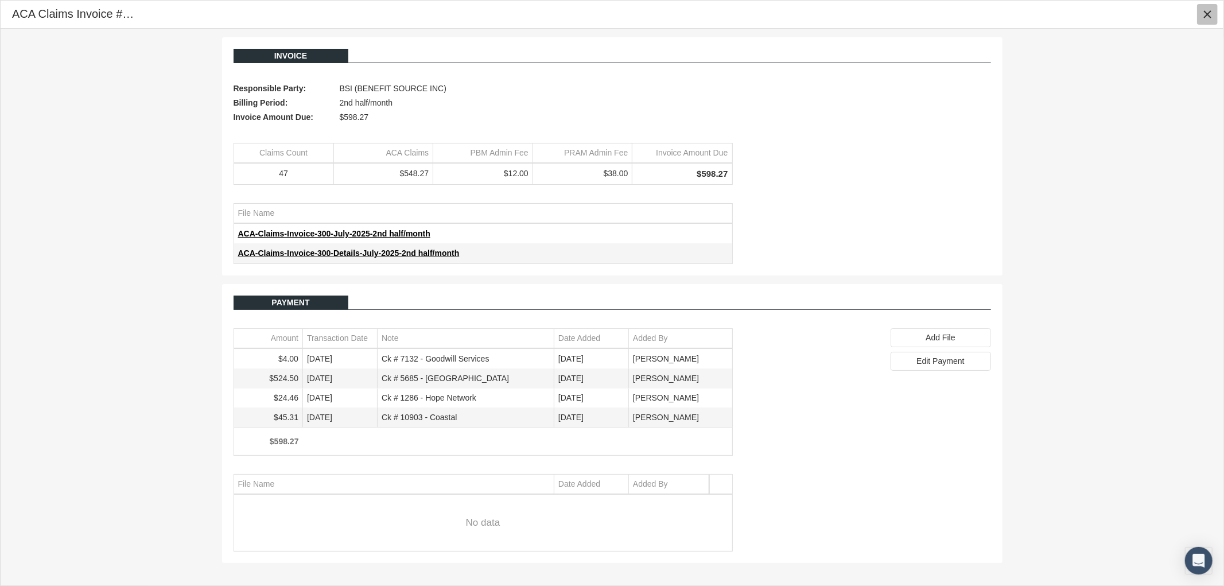
click at [1208, 12] on icon "Close" at bounding box center [1207, 14] width 10 height 10
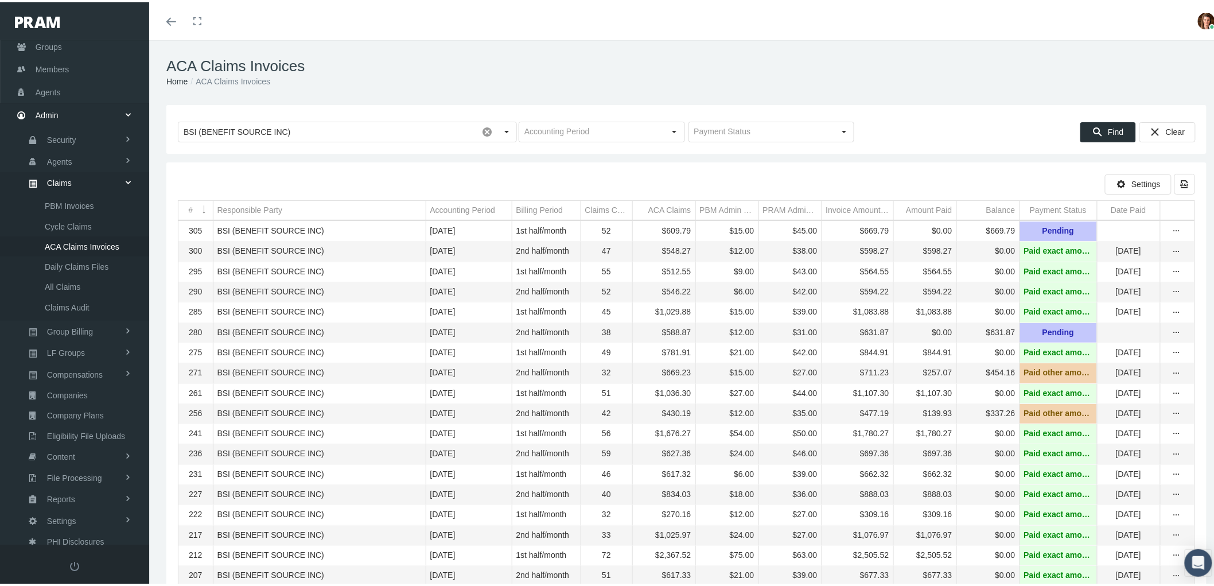
click at [1168, 251] on div "more" at bounding box center [1176, 249] width 17 height 10
click at [1119, 262] on div "View" at bounding box center [1118, 271] width 112 height 24
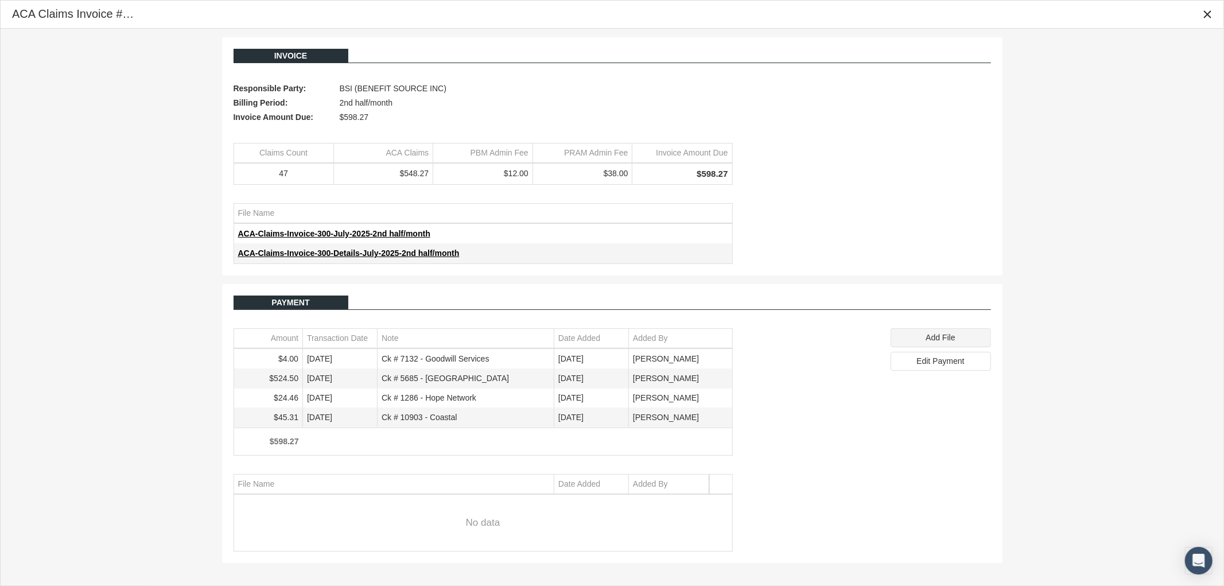
click at [929, 337] on span "Add File" at bounding box center [939, 337] width 29 height 9
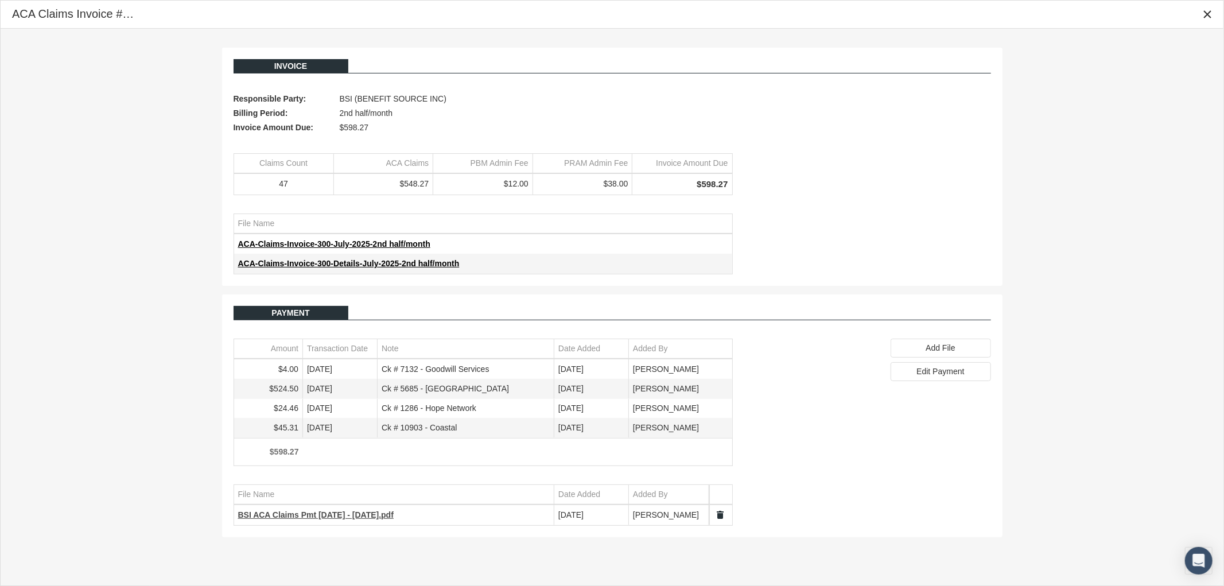
click at [300, 517] on span "BSI ACA Claims Pmt [DATE] - [DATE].pdf" at bounding box center [315, 514] width 155 height 9
